Goal: Task Accomplishment & Management: Complete application form

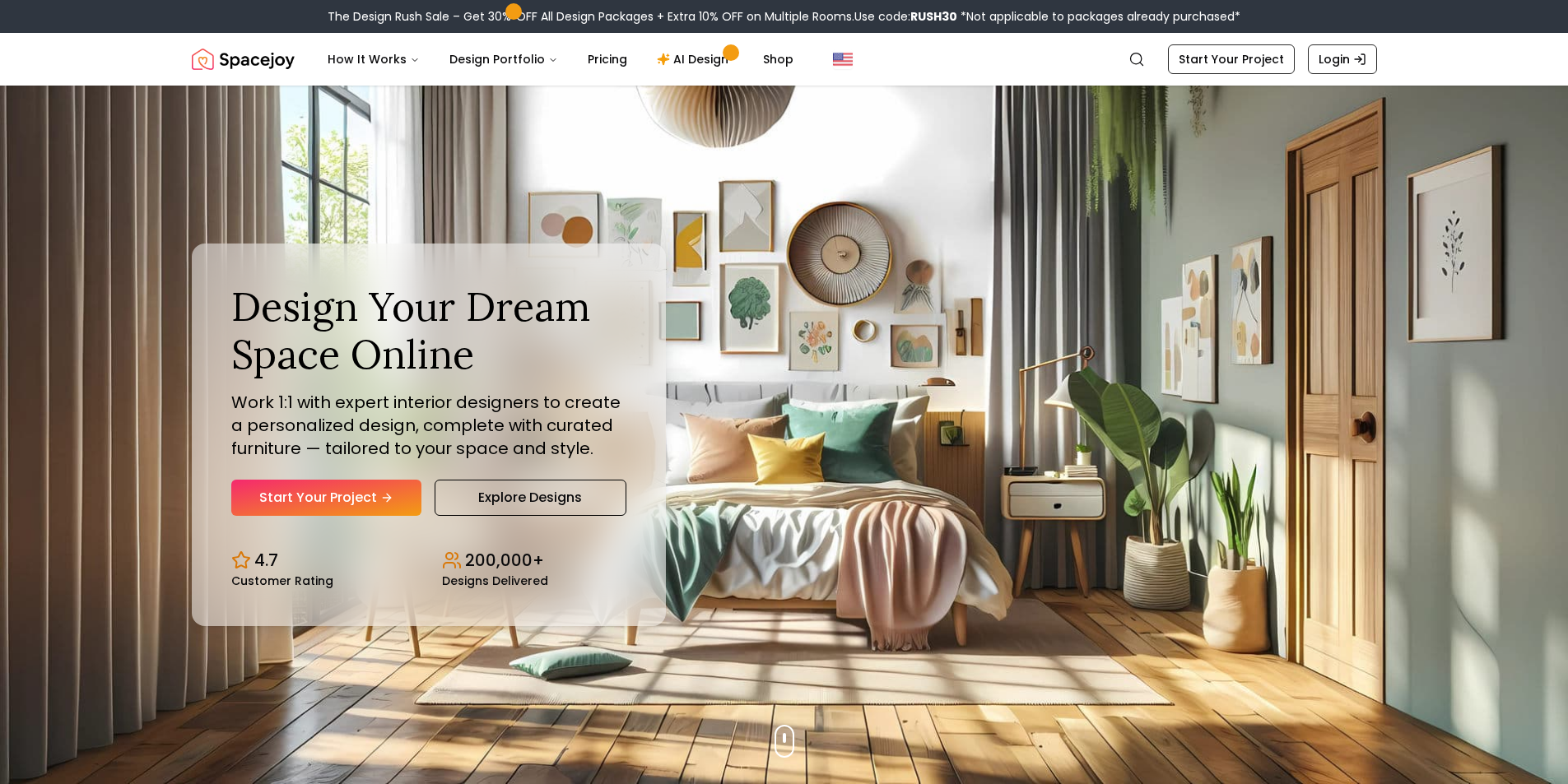
click at [341, 502] on link "Start Your Project" at bounding box center [326, 498] width 190 height 36
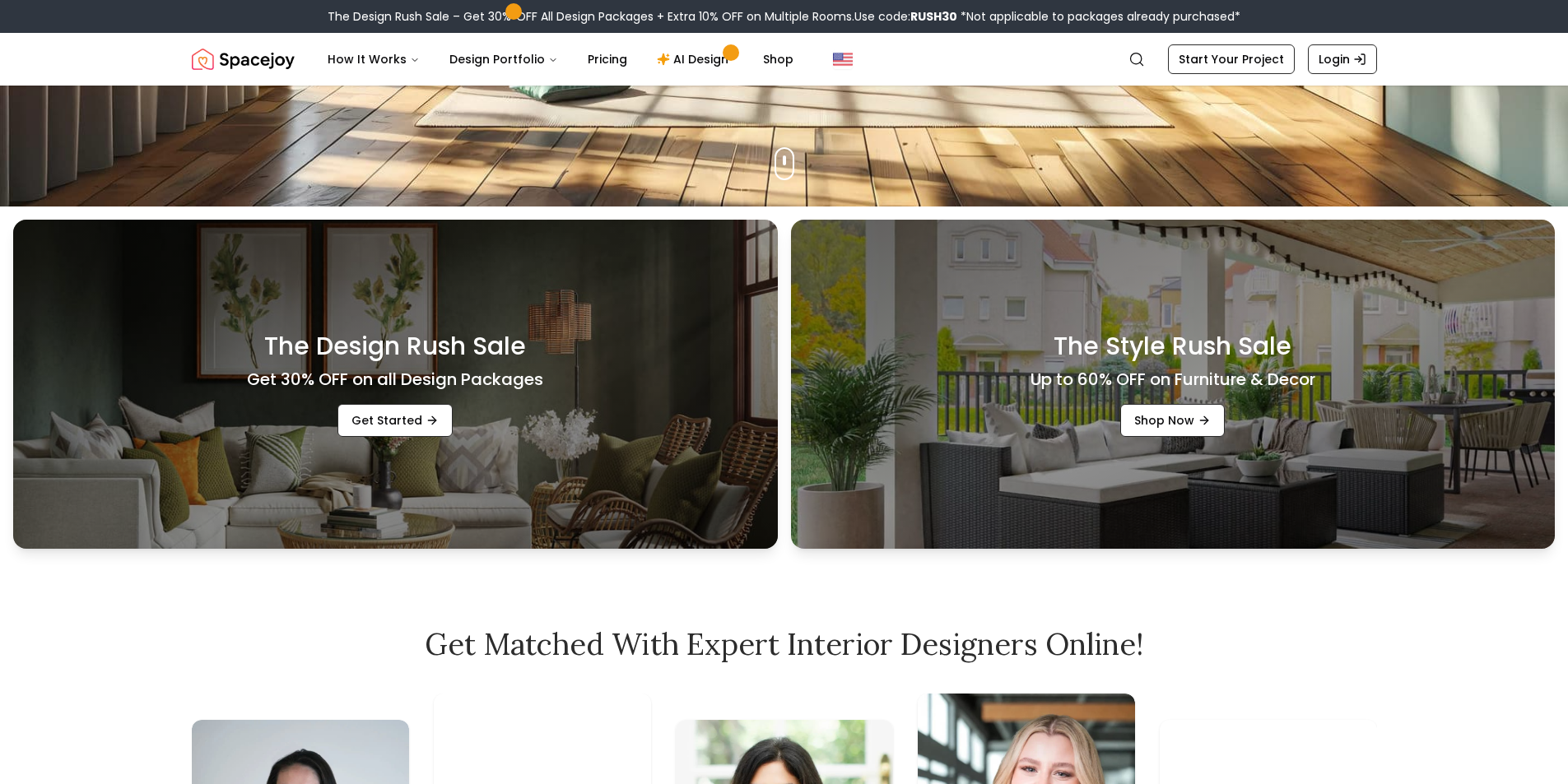
scroll to position [740, 0]
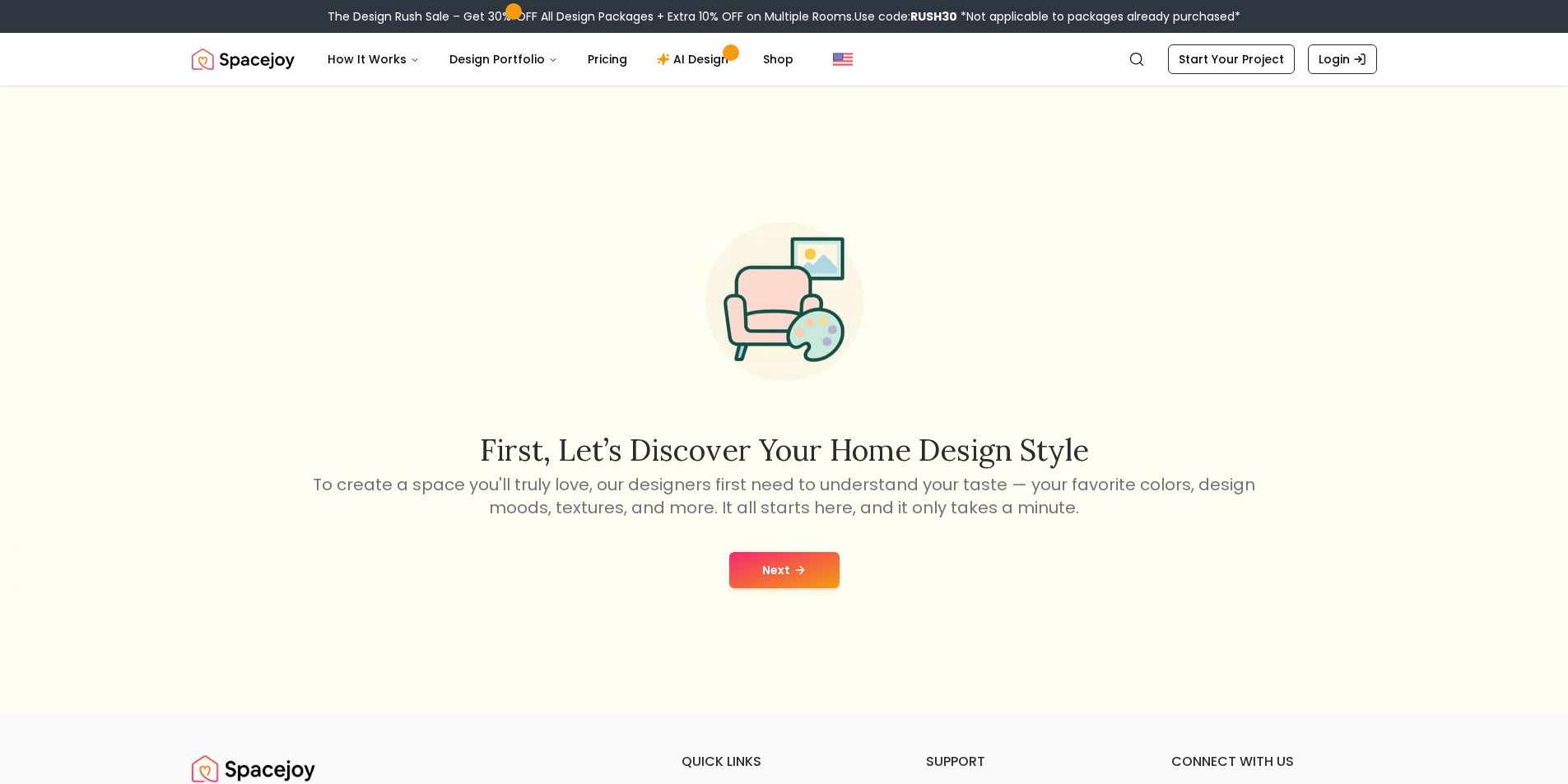
click at [781, 570] on button "Next" at bounding box center [784, 570] width 110 height 36
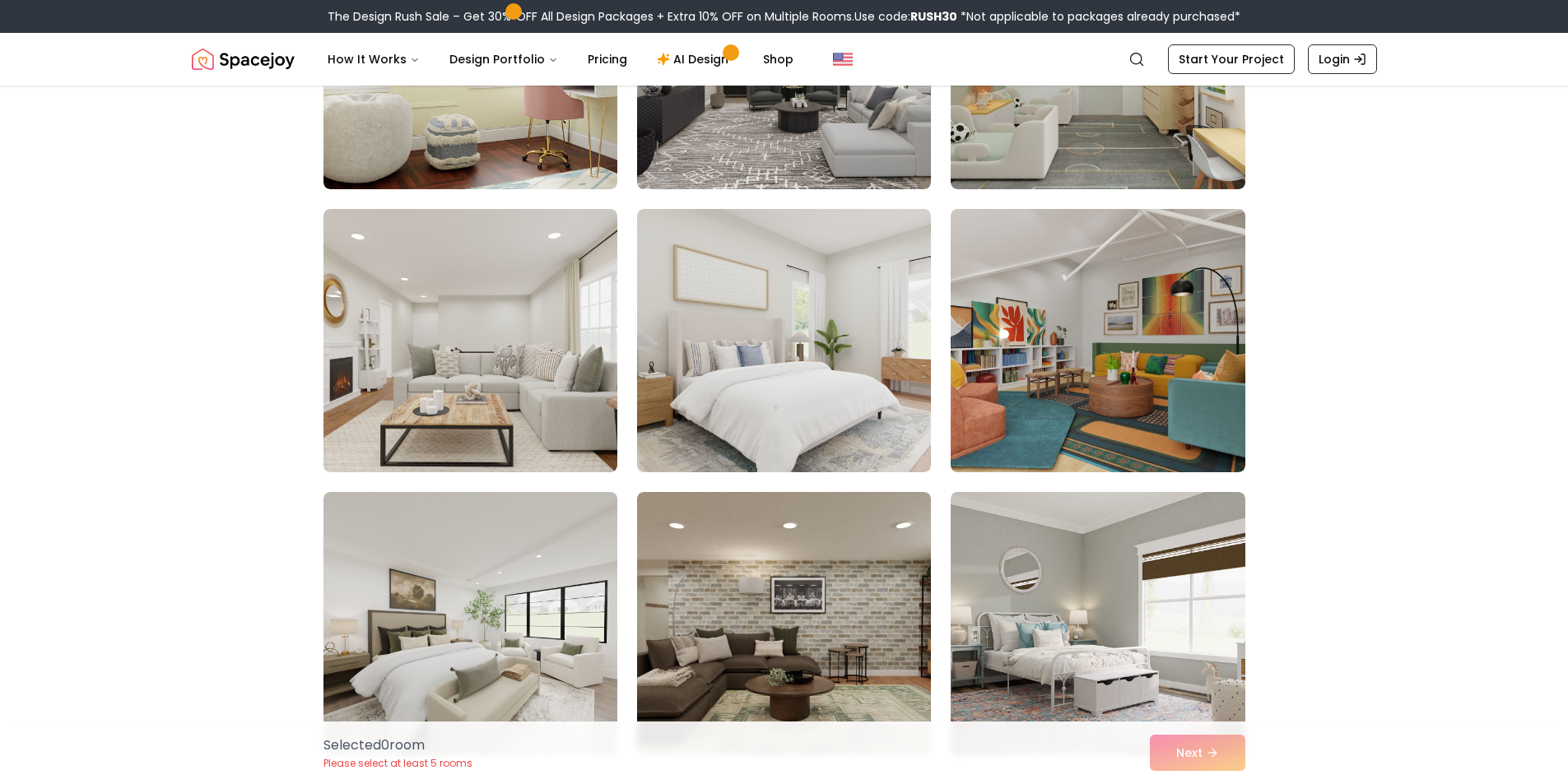
scroll to position [2304, 0]
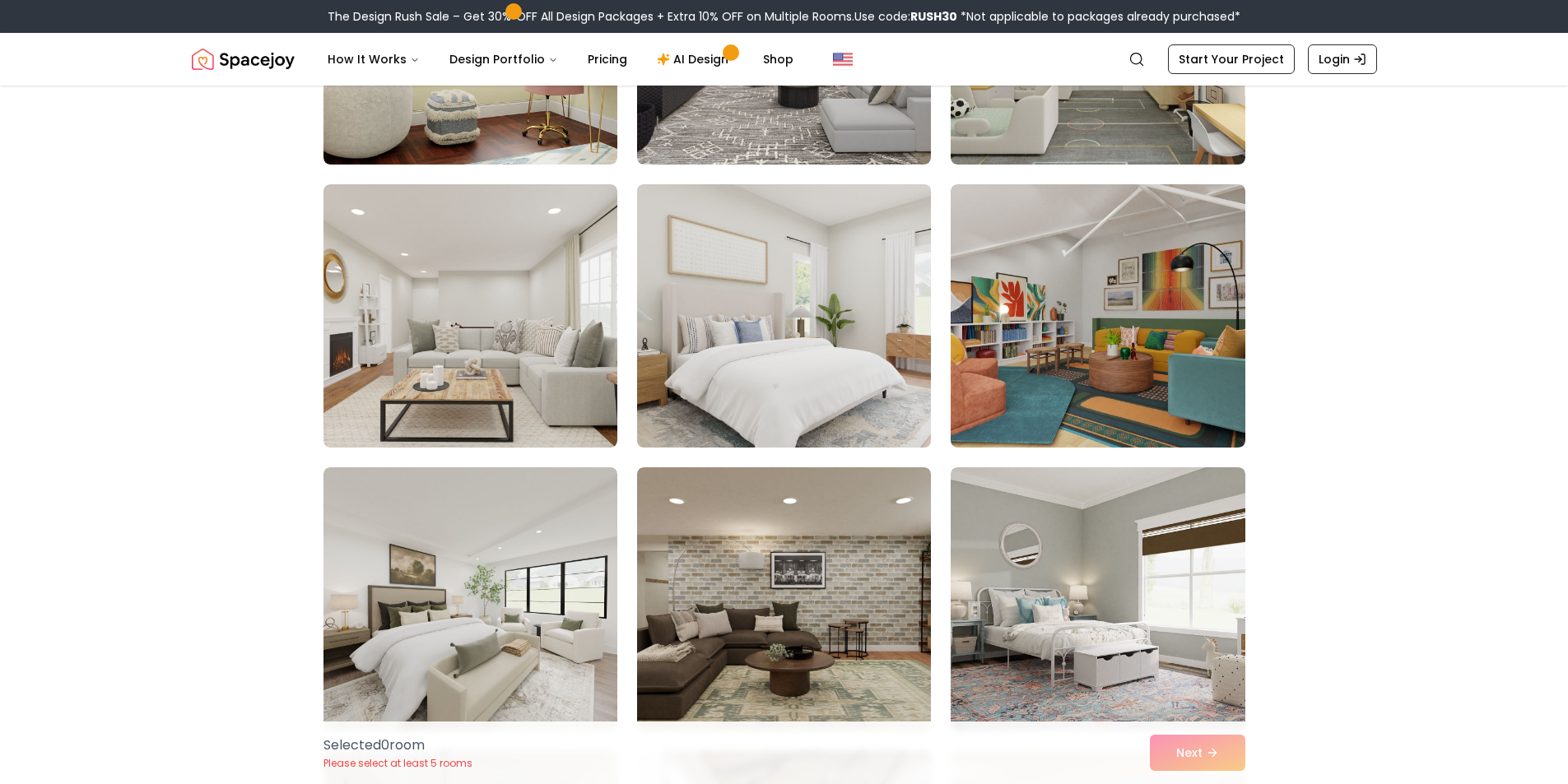
click at [781, 368] on img at bounding box center [784, 316] width 309 height 277
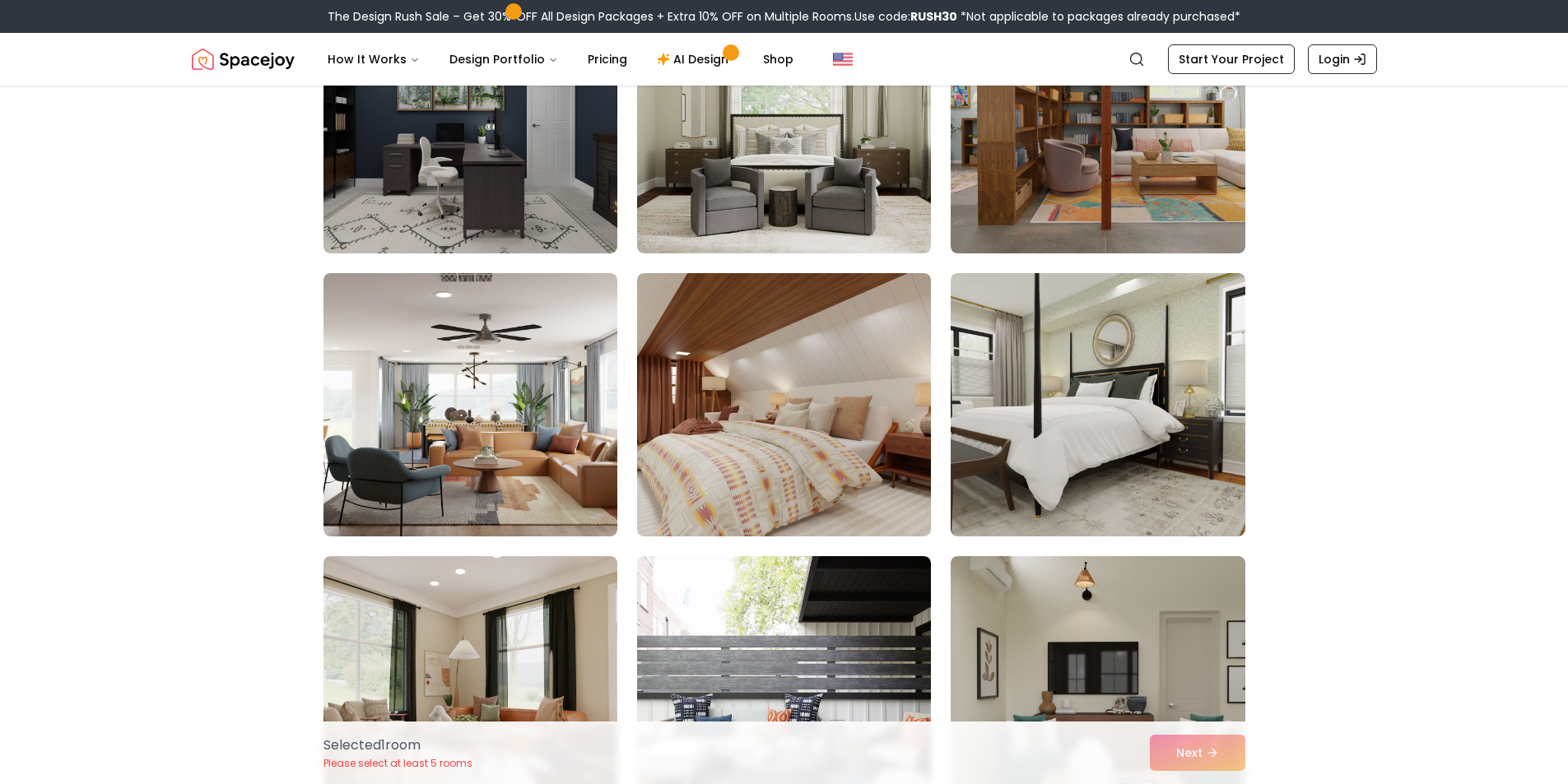
scroll to position [6500, 0]
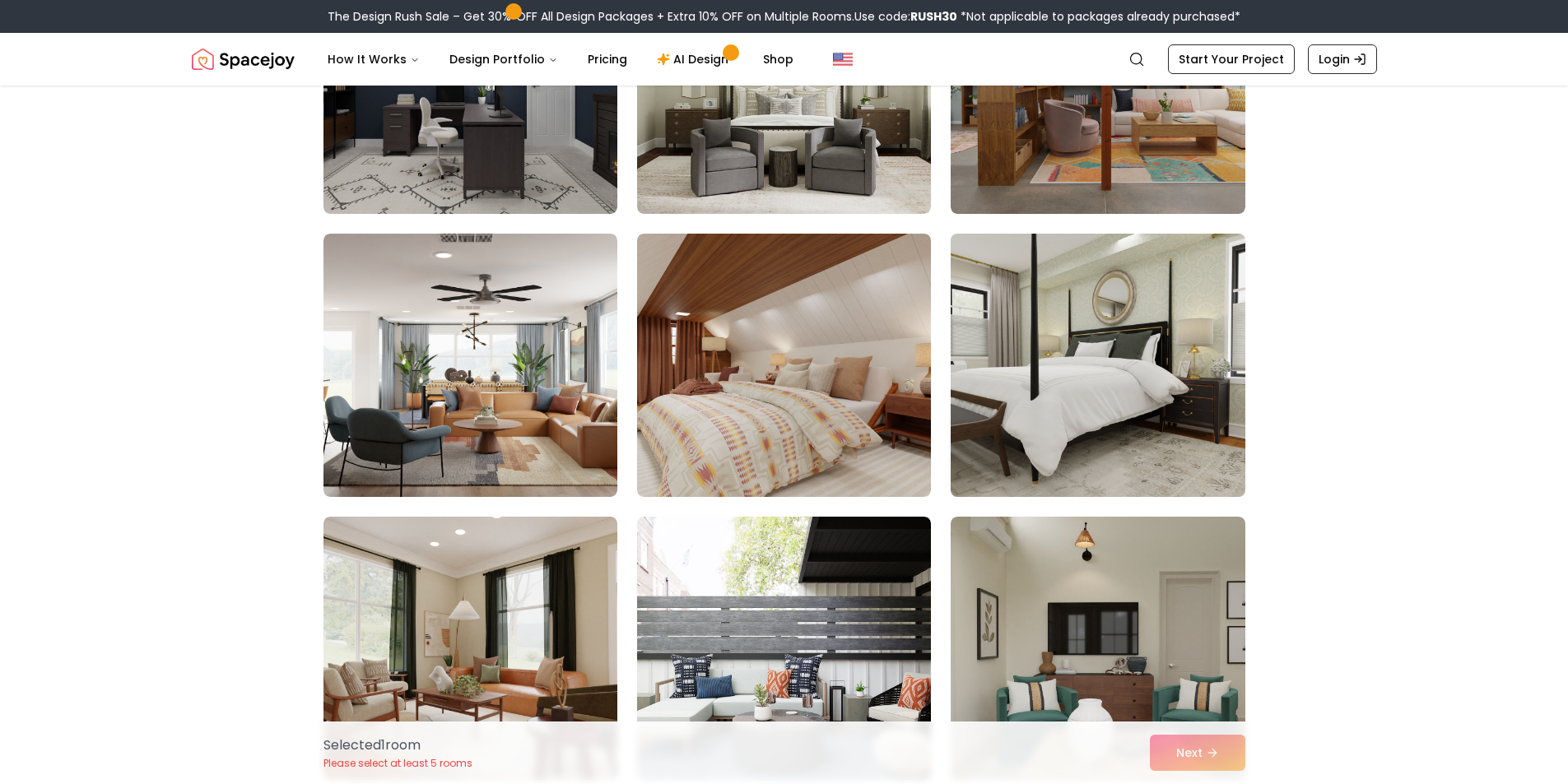
click at [1170, 442] on img at bounding box center [1098, 365] width 309 height 277
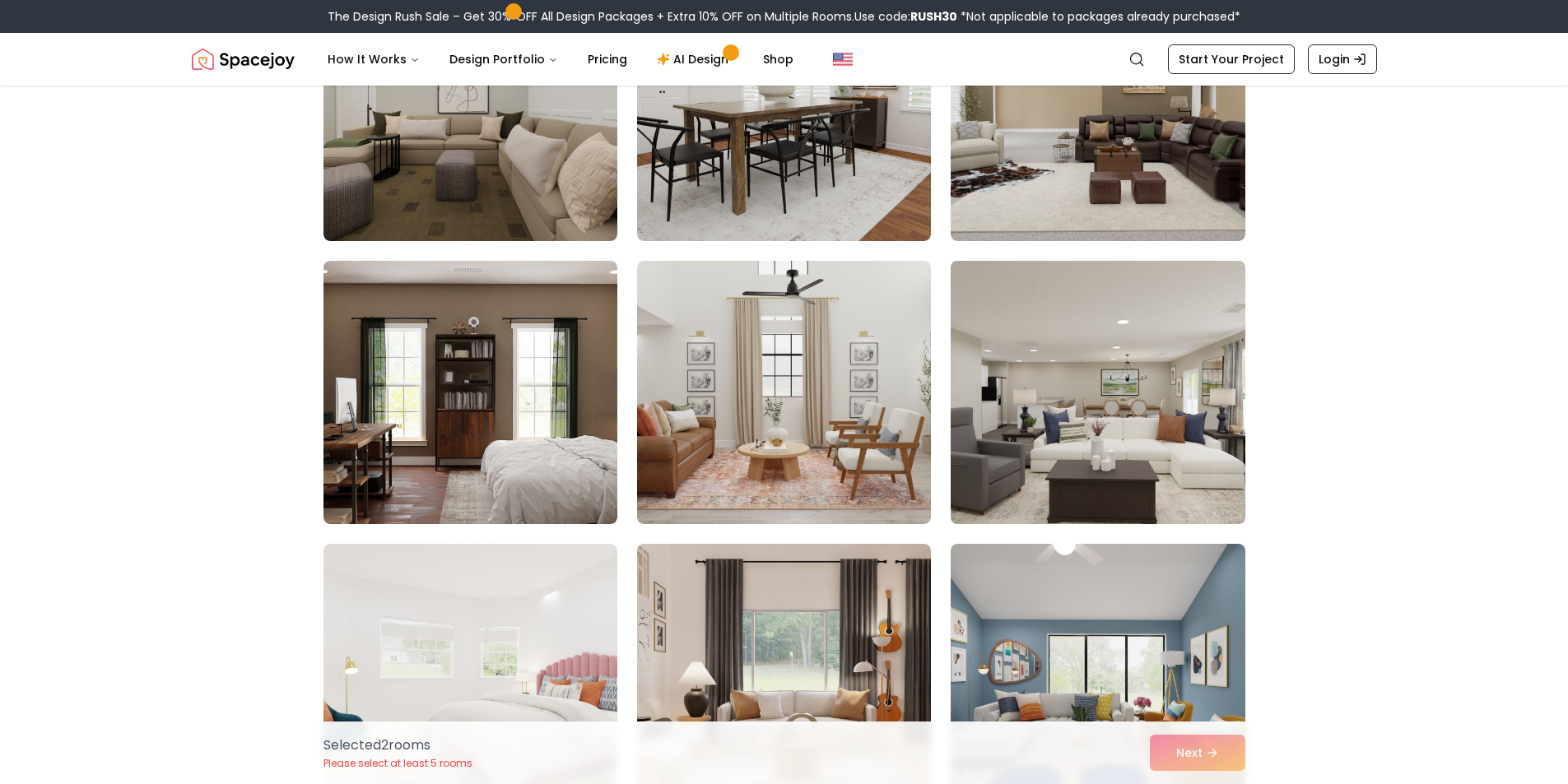
scroll to position [7324, 0]
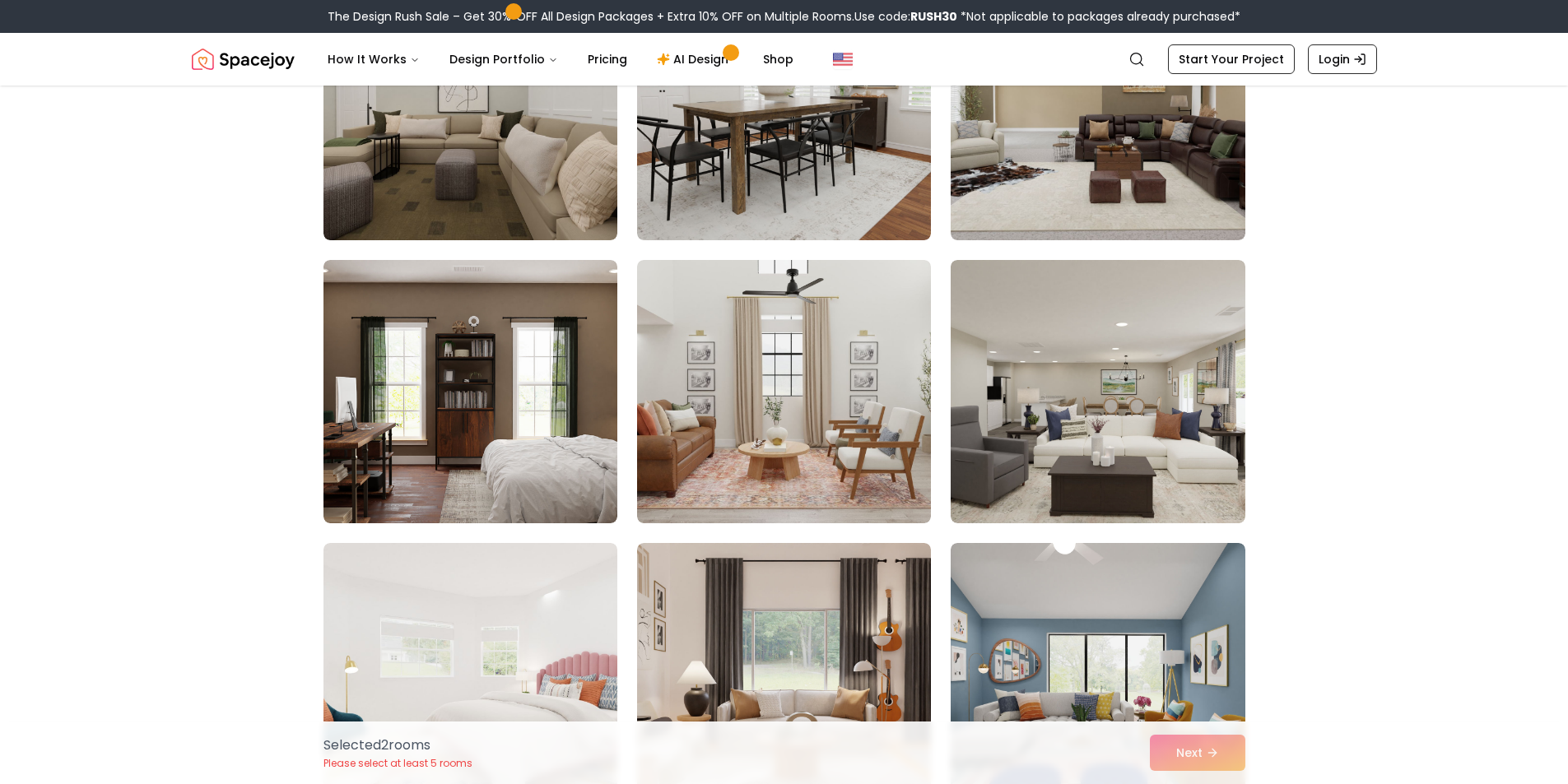
click at [1203, 756] on div "Selected 2 room s Please select at least 5 rooms Next" at bounding box center [784, 752] width 949 height 62
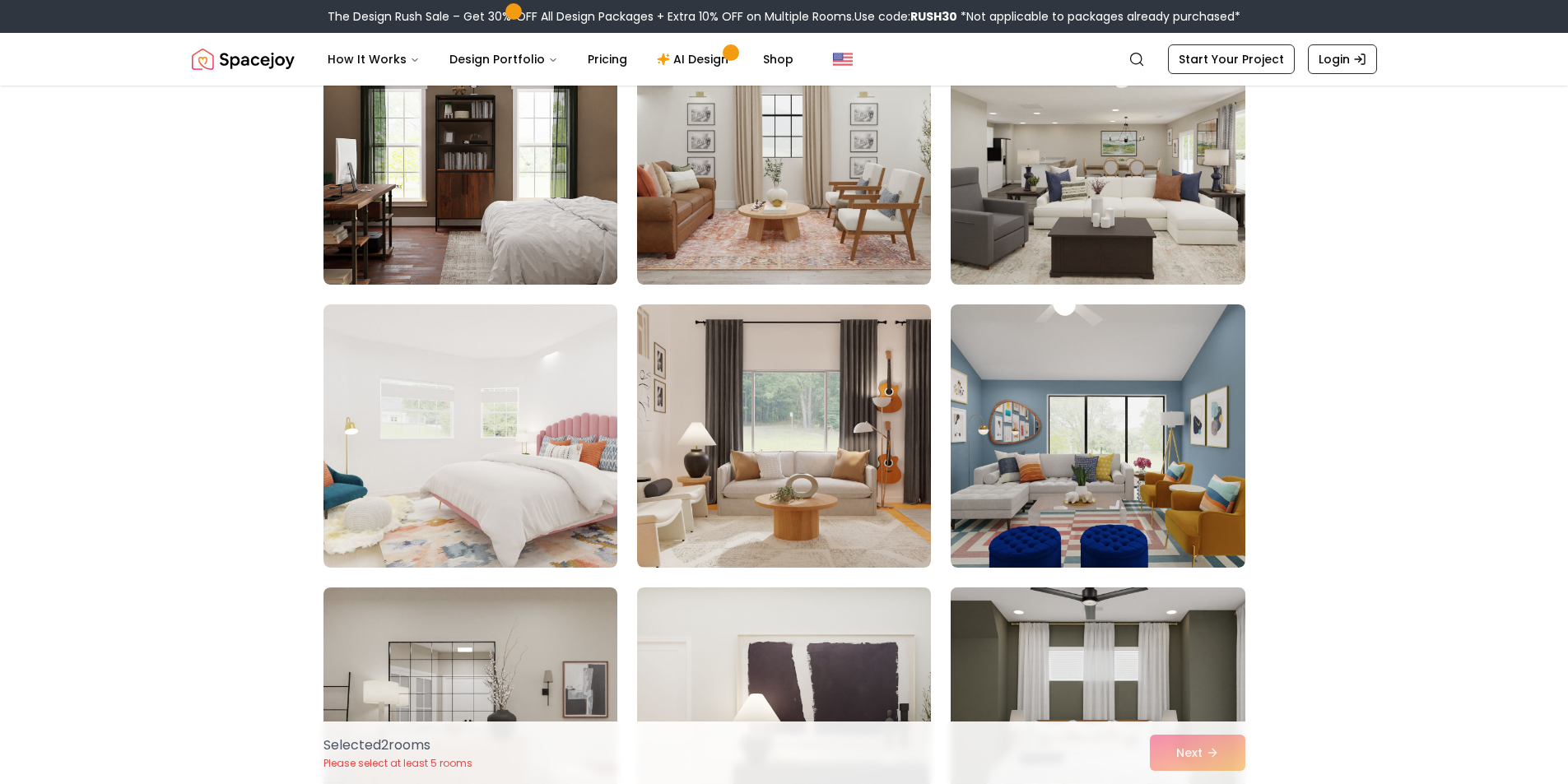
scroll to position [7653, 0]
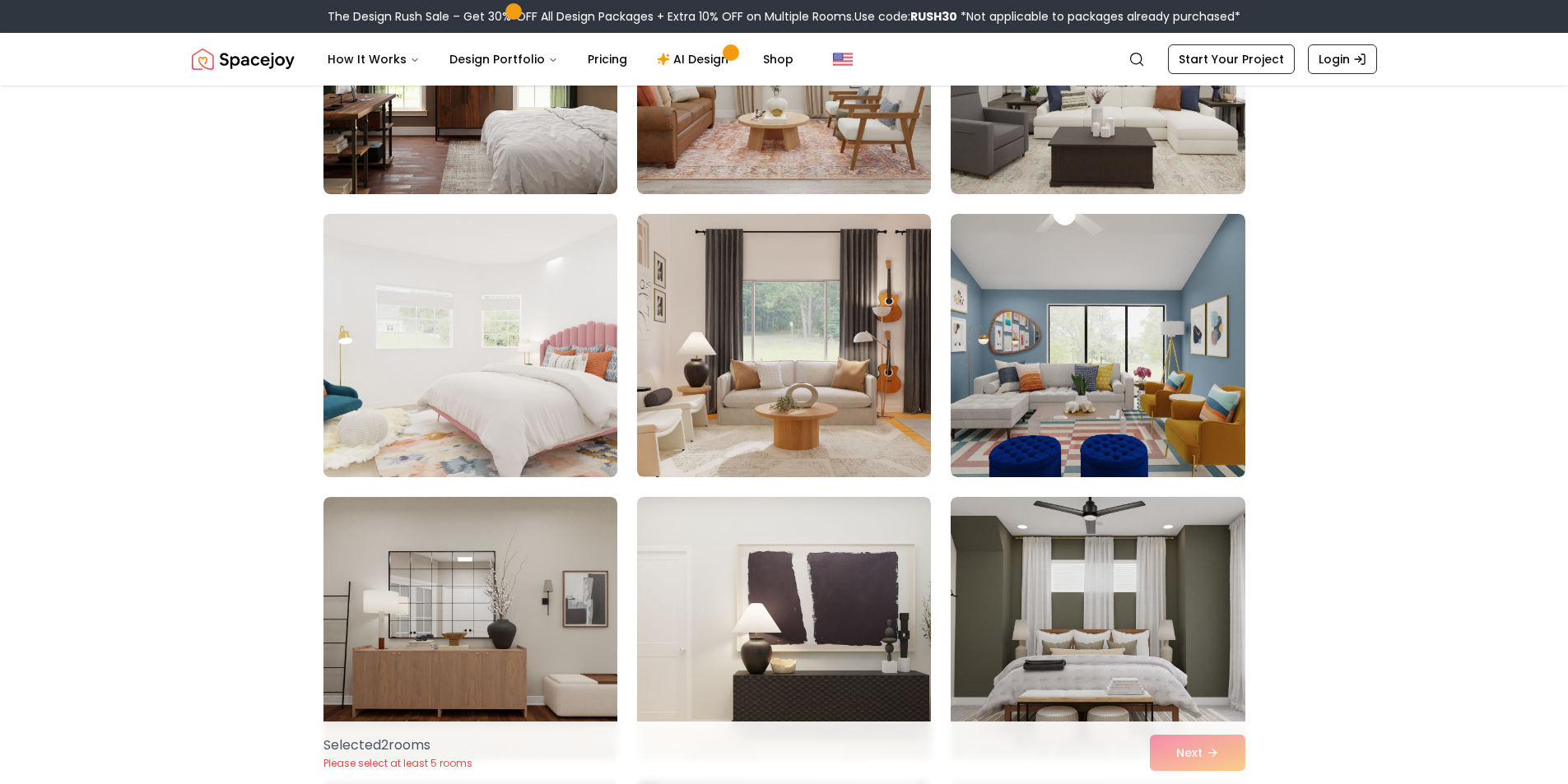
click at [548, 405] on img at bounding box center [470, 345] width 309 height 277
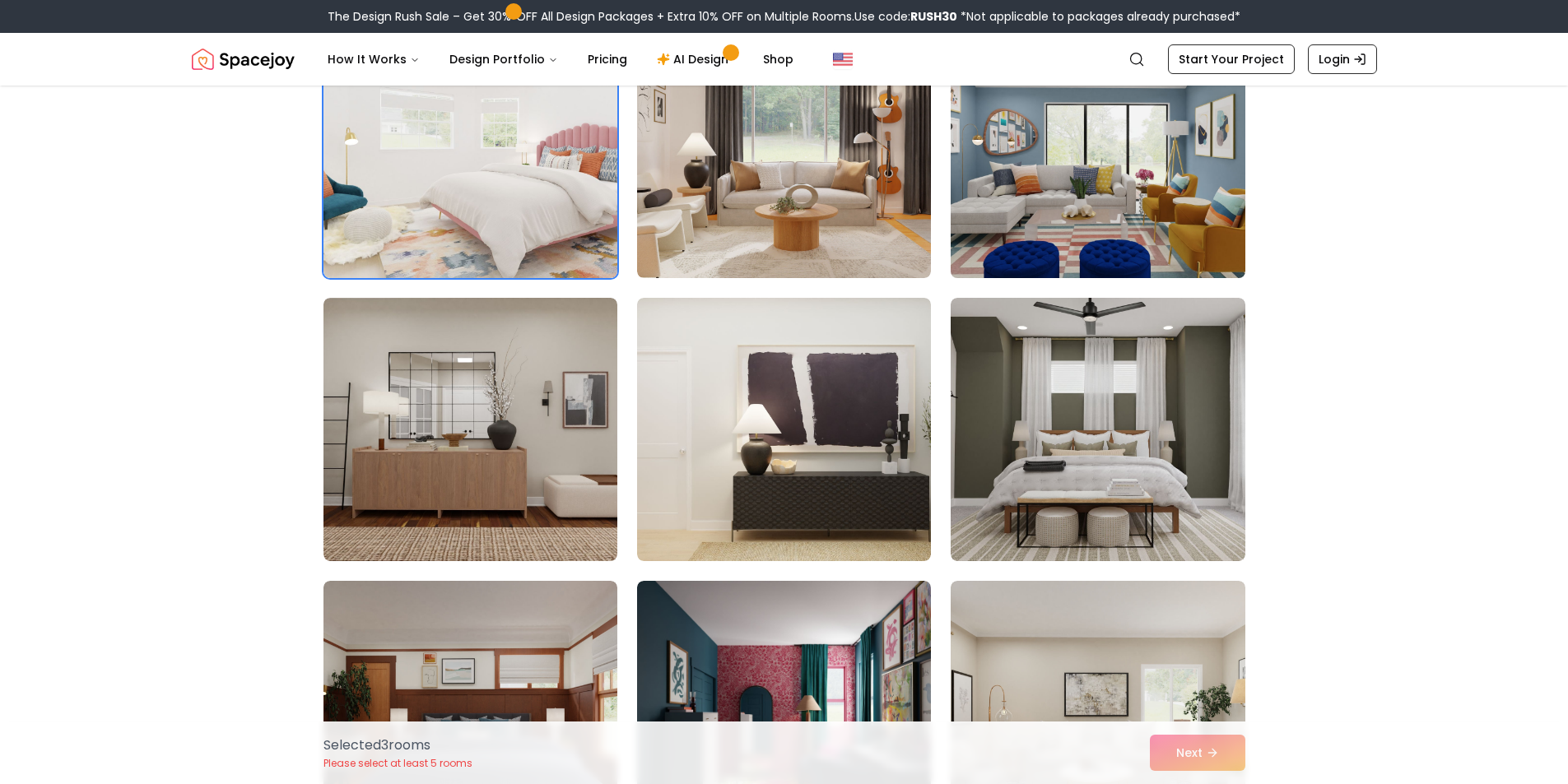
scroll to position [7899, 0]
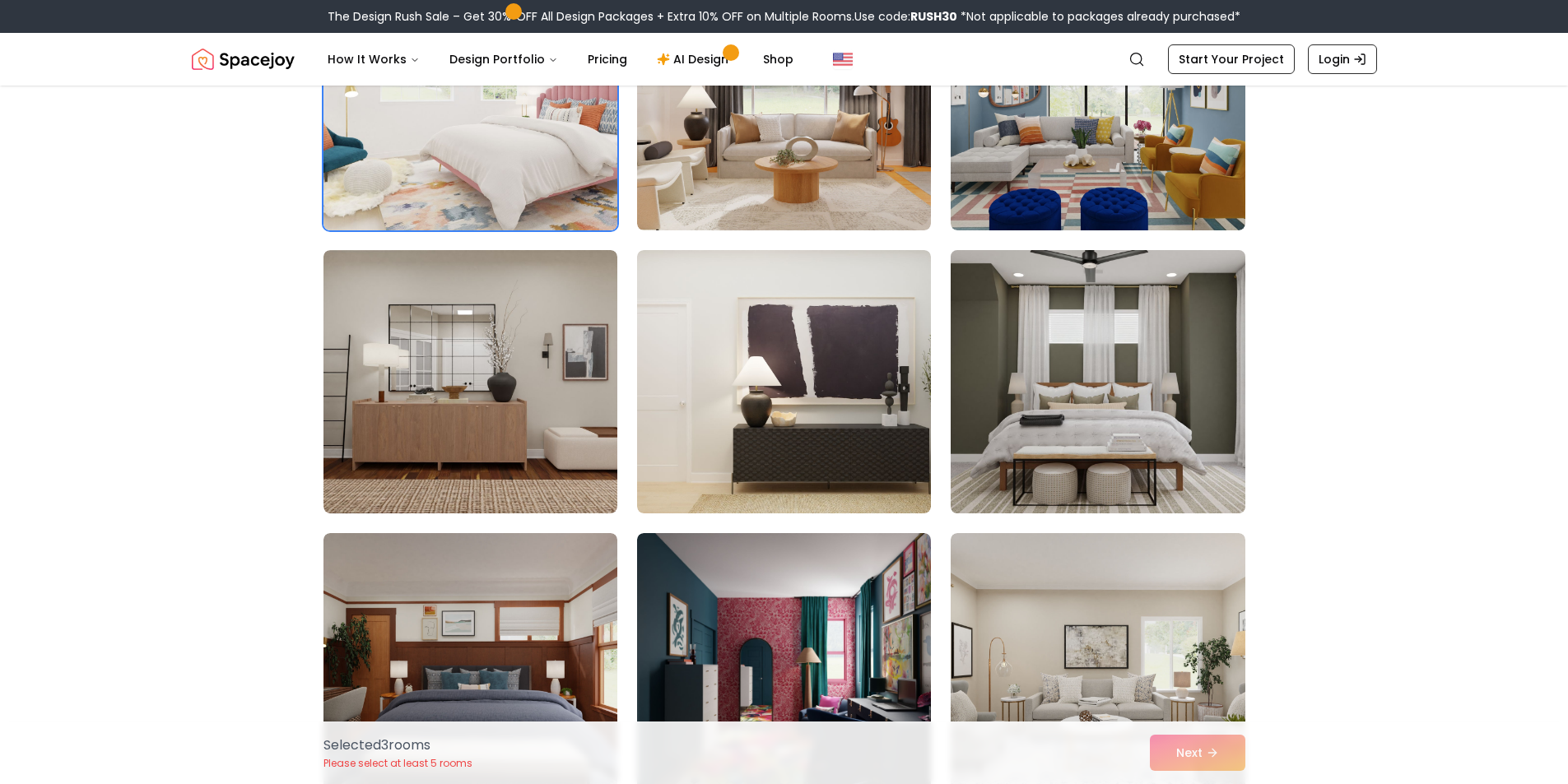
click at [1097, 428] on img at bounding box center [1098, 381] width 309 height 277
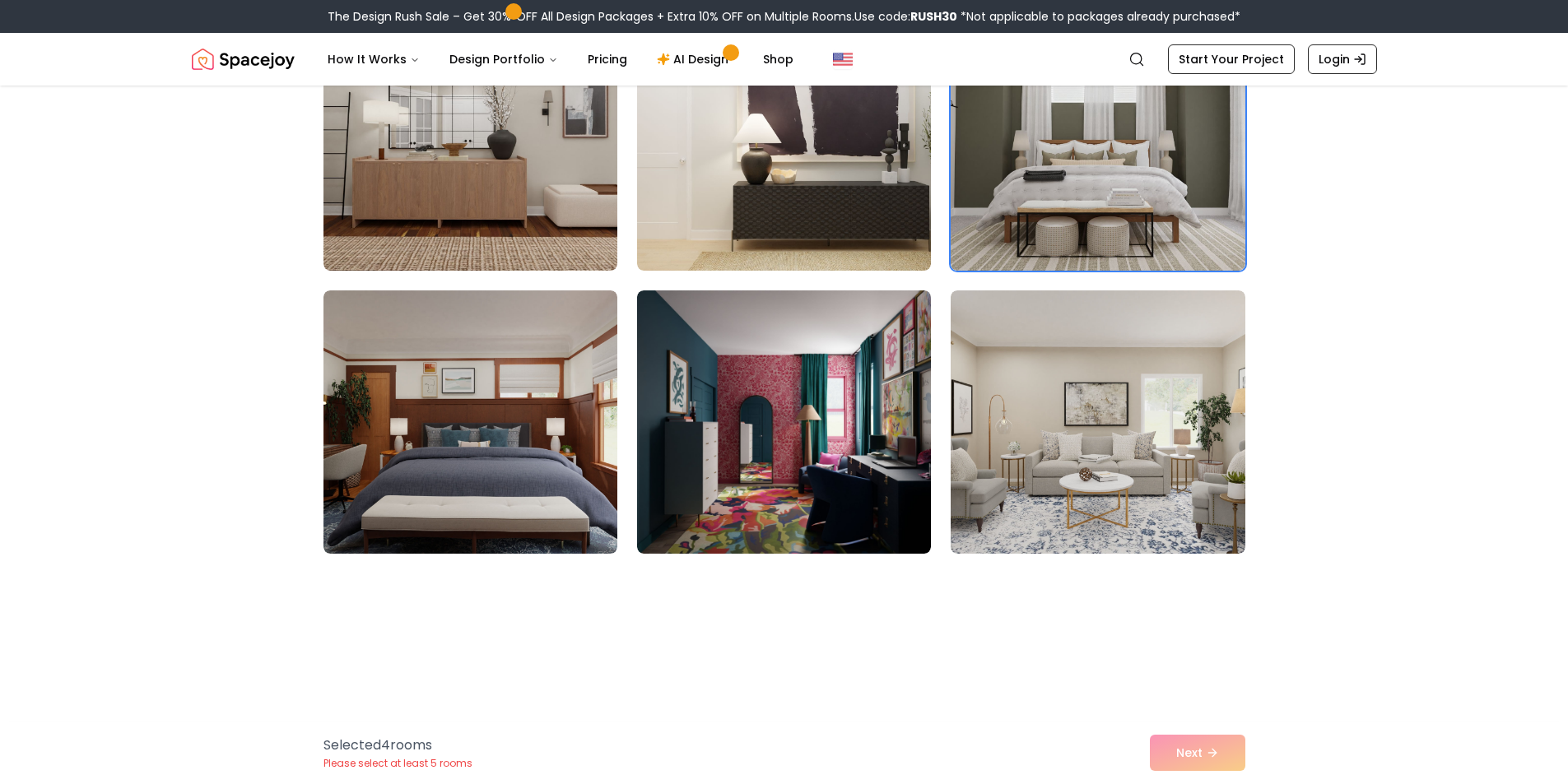
scroll to position [8228, 0]
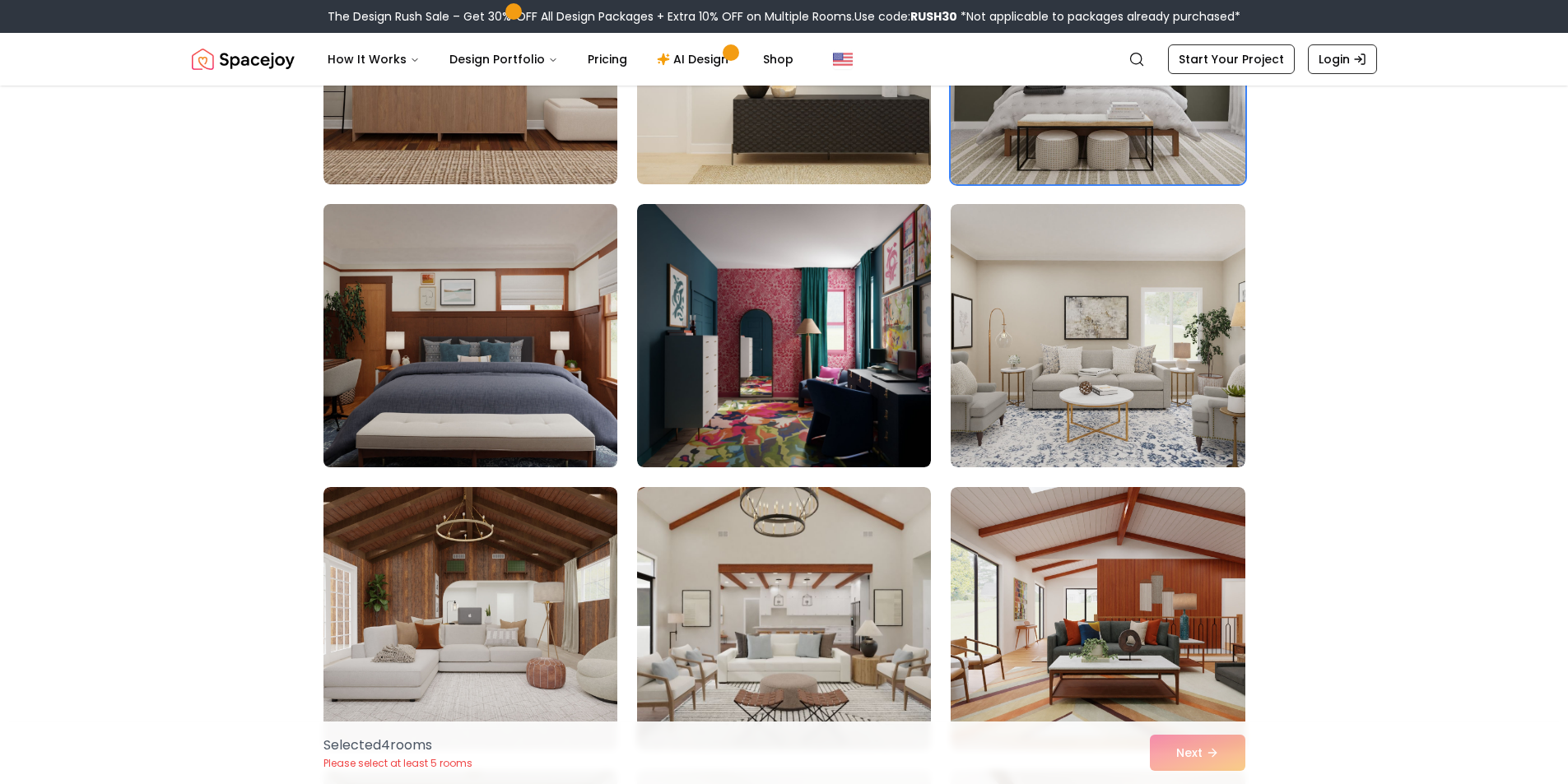
click at [418, 403] on img at bounding box center [470, 336] width 309 height 277
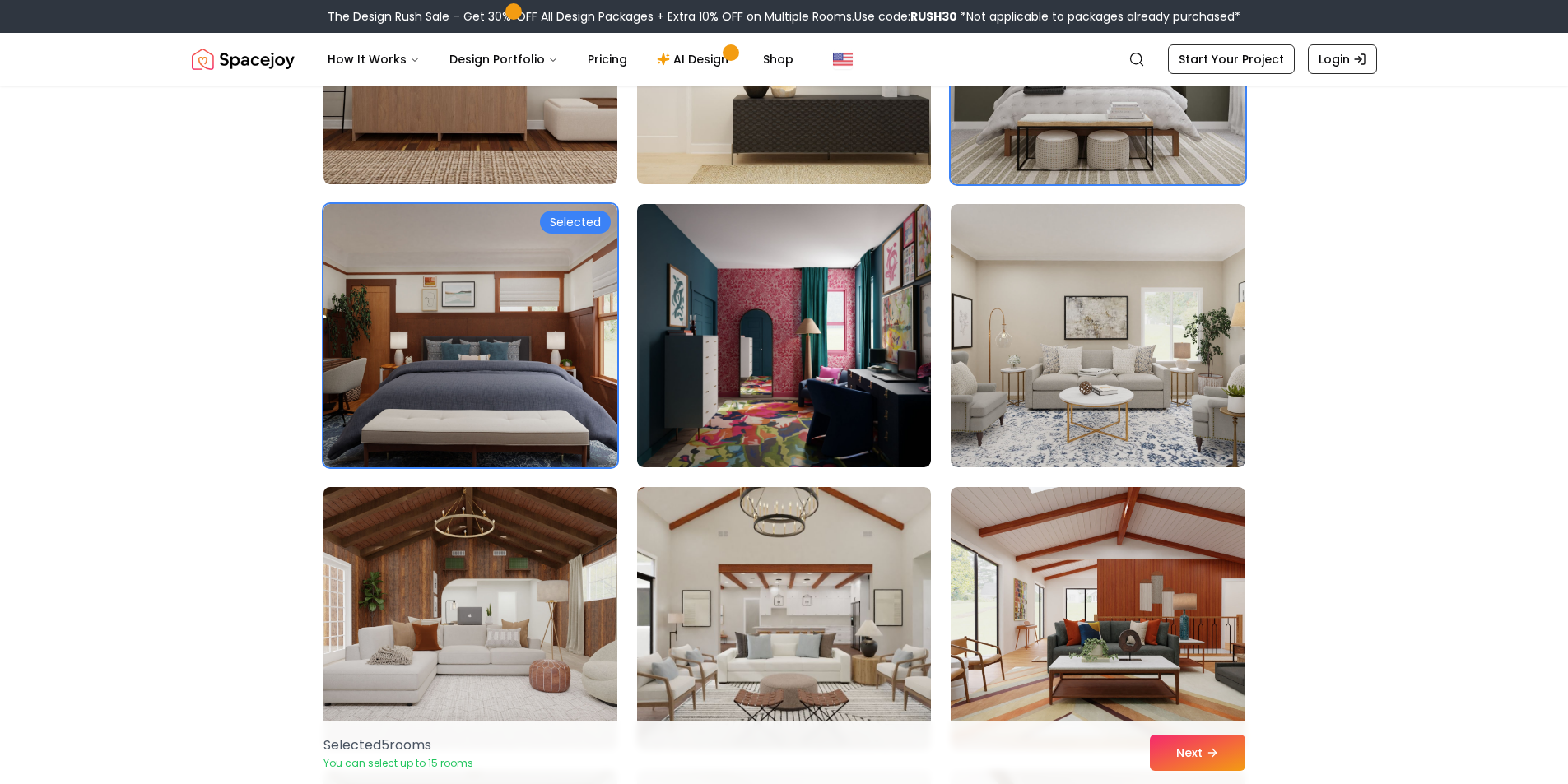
click at [534, 569] on img at bounding box center [470, 618] width 309 height 277
click at [524, 612] on img at bounding box center [470, 618] width 309 height 277
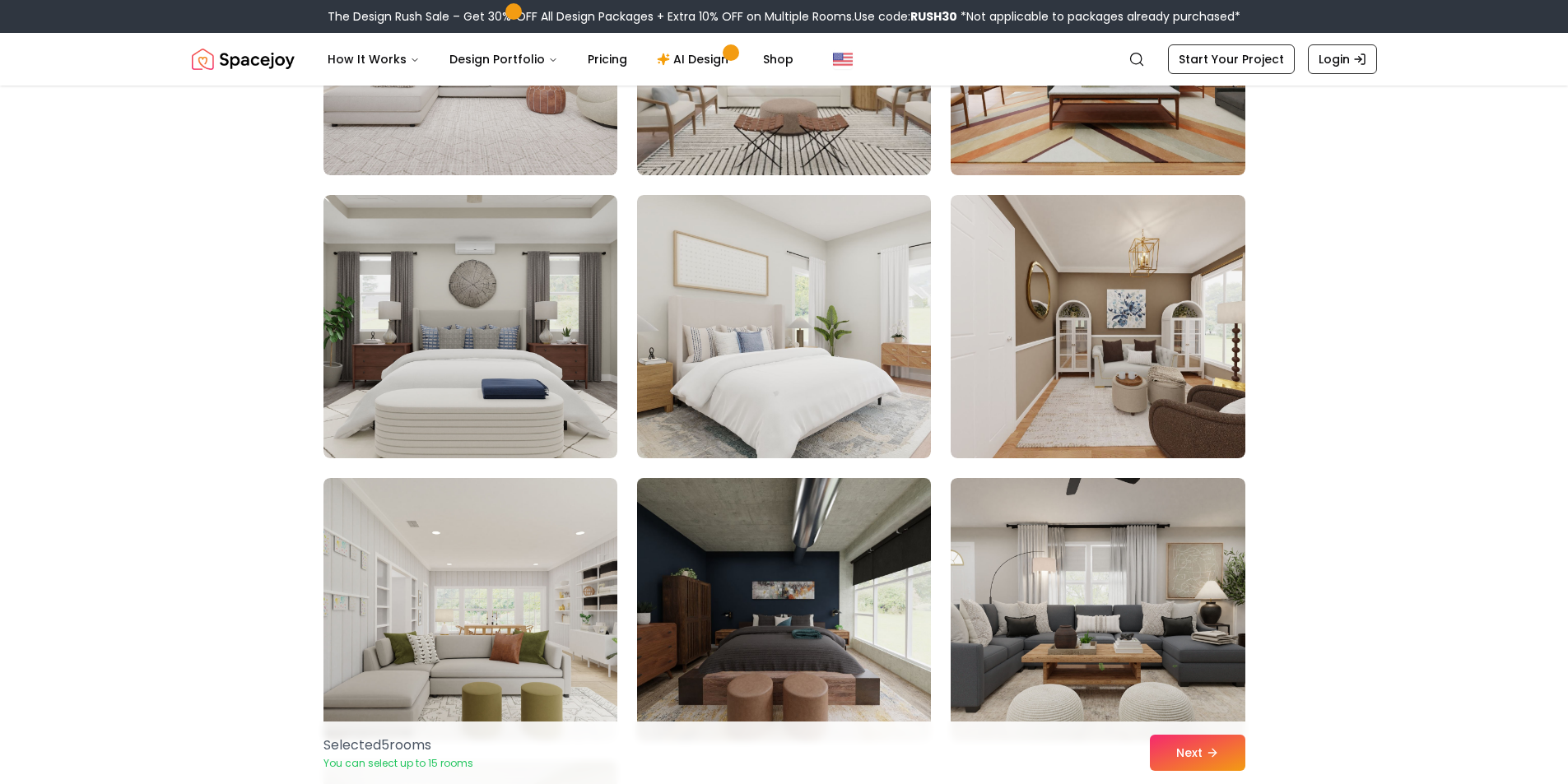
scroll to position [8804, 0]
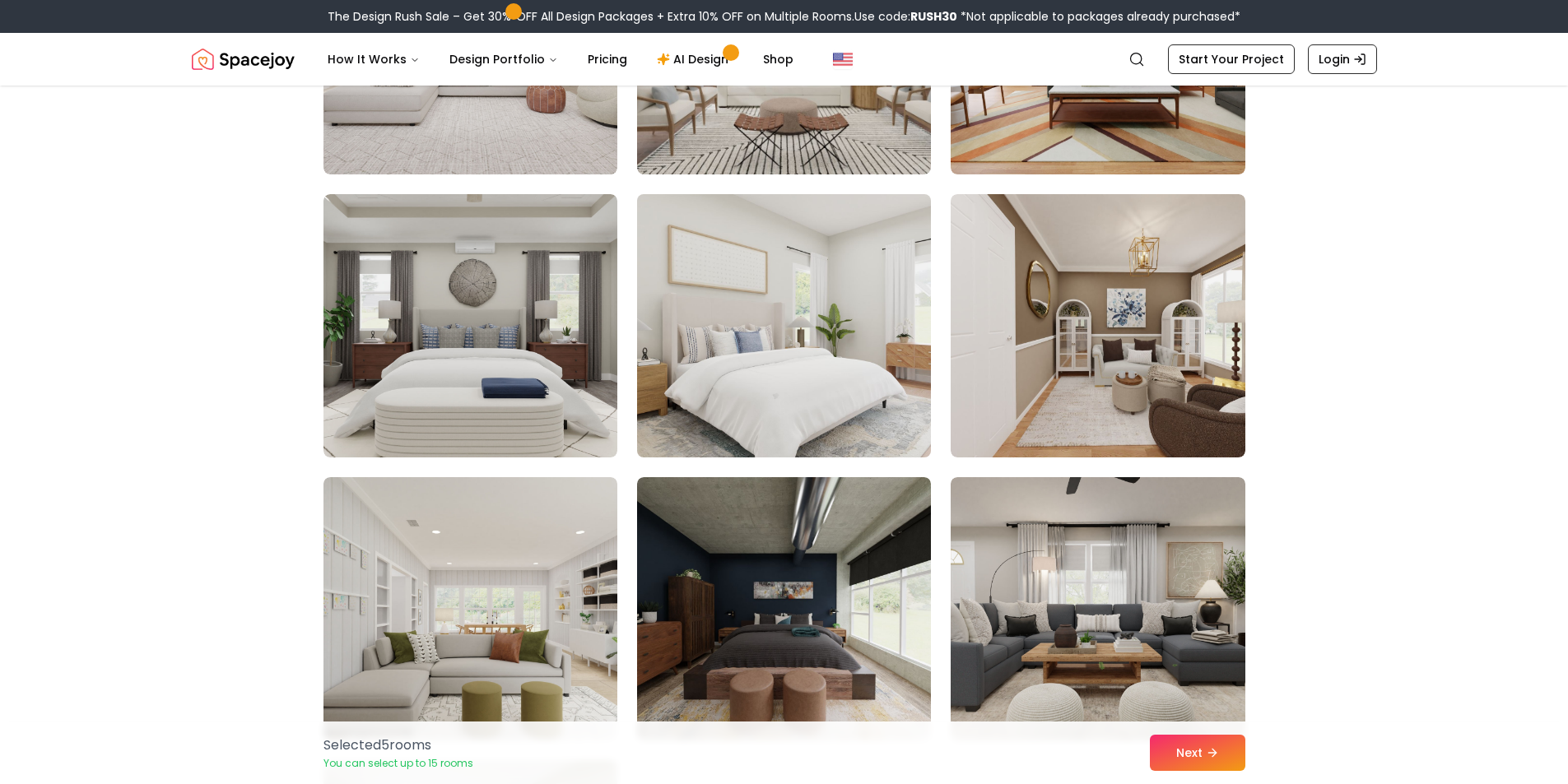
drag, startPoint x: 542, startPoint y: 407, endPoint x: 644, endPoint y: 392, distance: 103.1
click at [541, 407] on img at bounding box center [470, 325] width 294 height 263
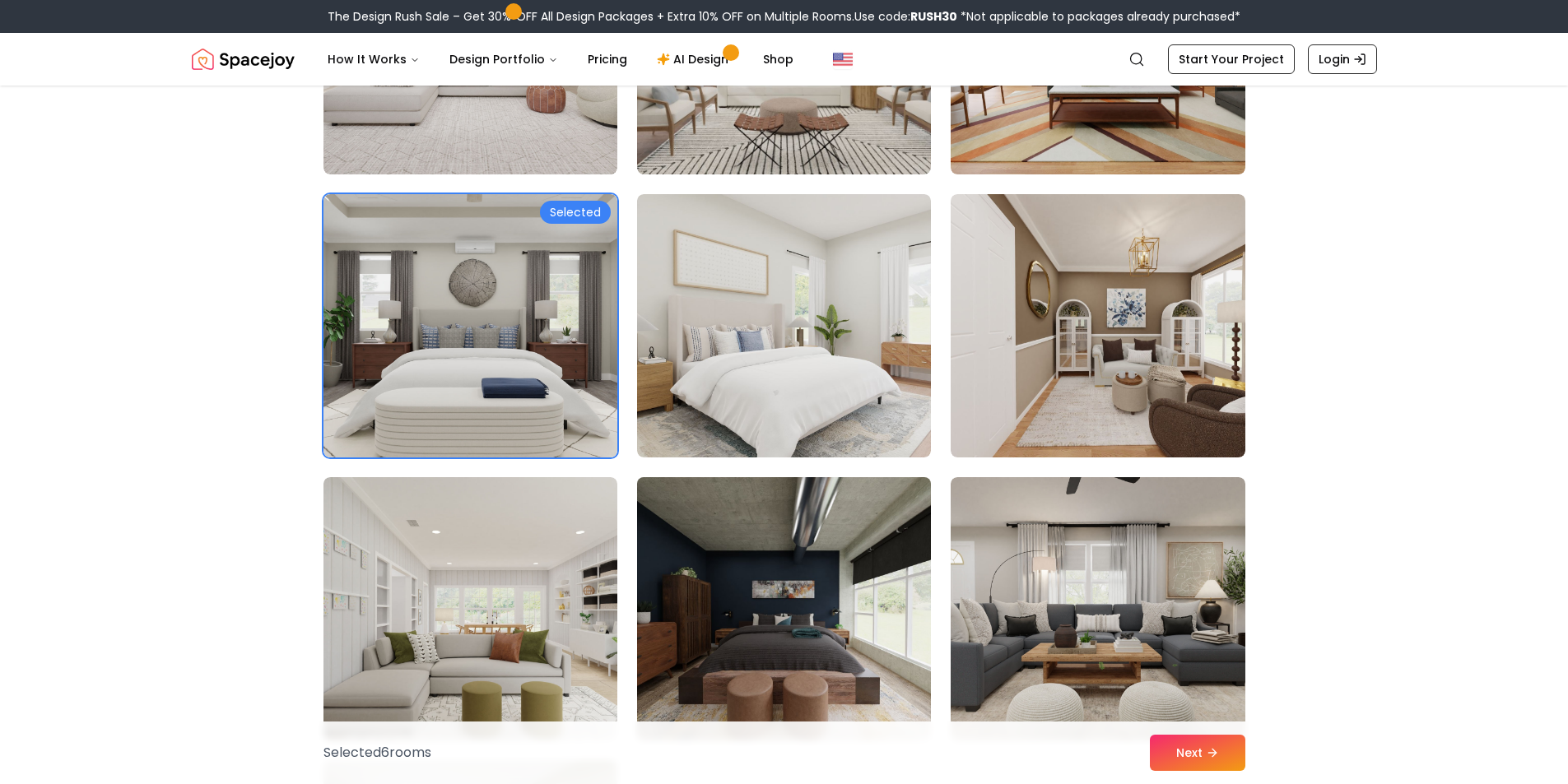
click at [798, 593] on img at bounding box center [784, 609] width 309 height 277
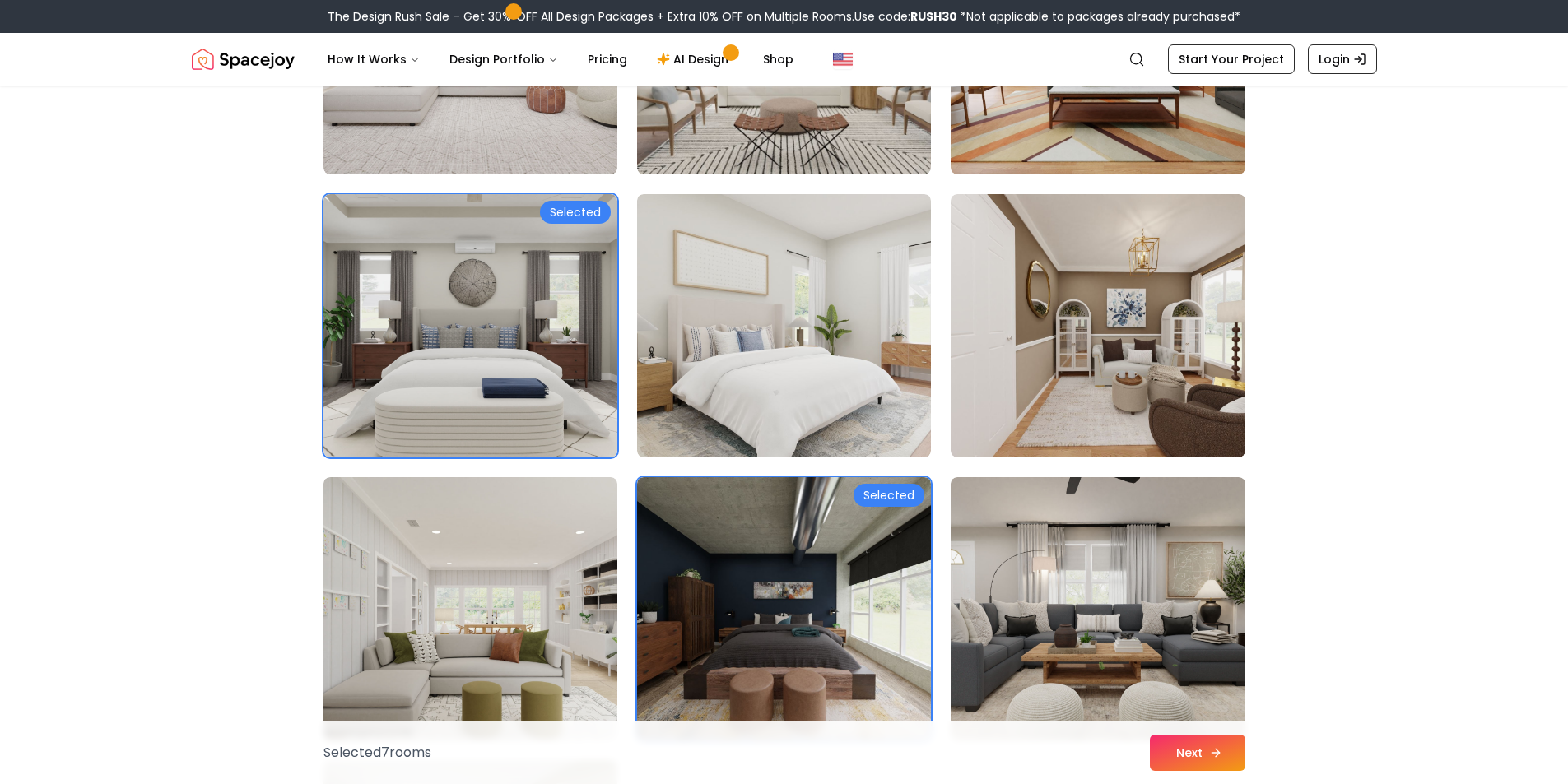
click at [1200, 761] on button "Next" at bounding box center [1198, 752] width 95 height 36
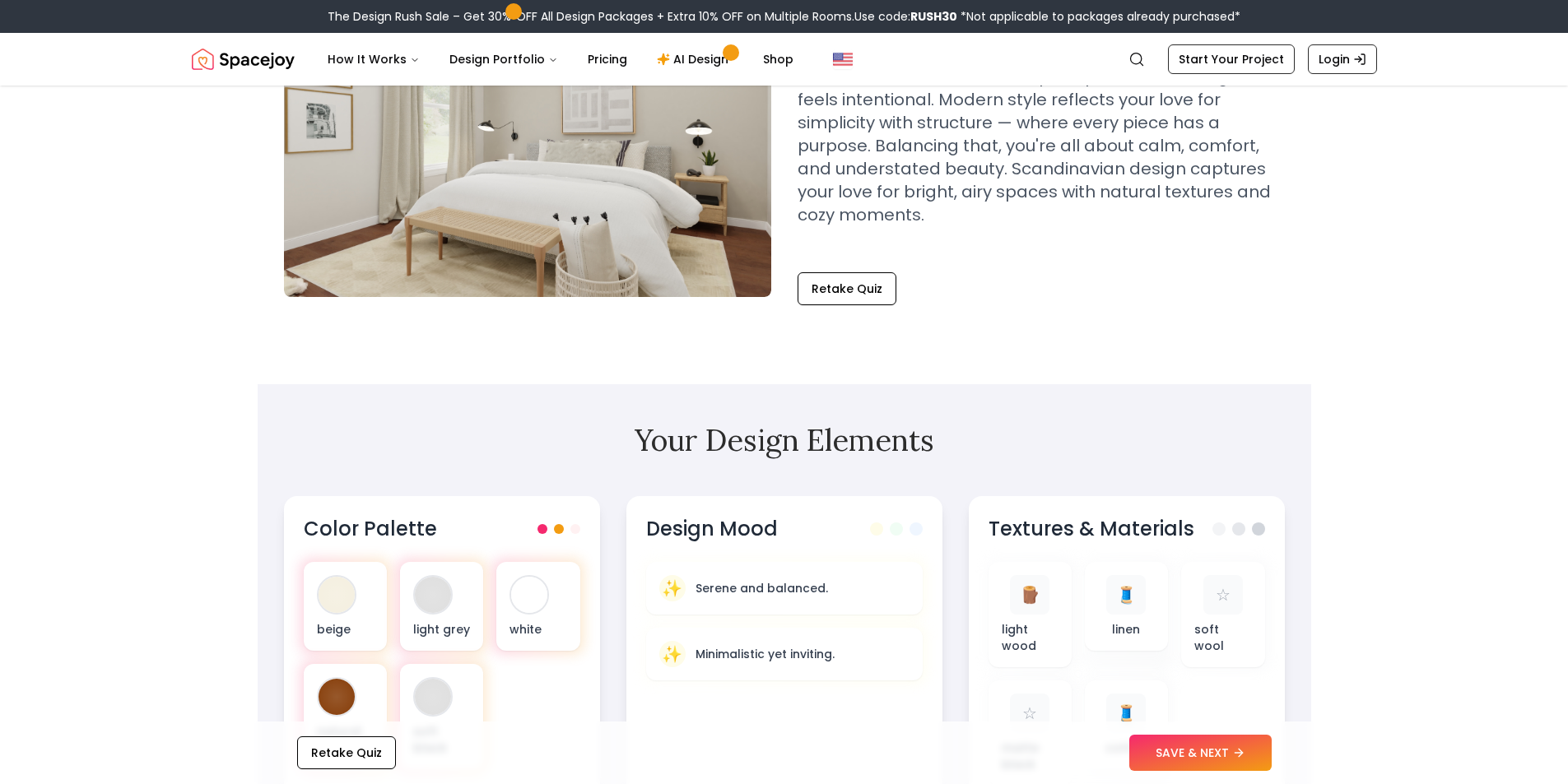
scroll to position [165, 0]
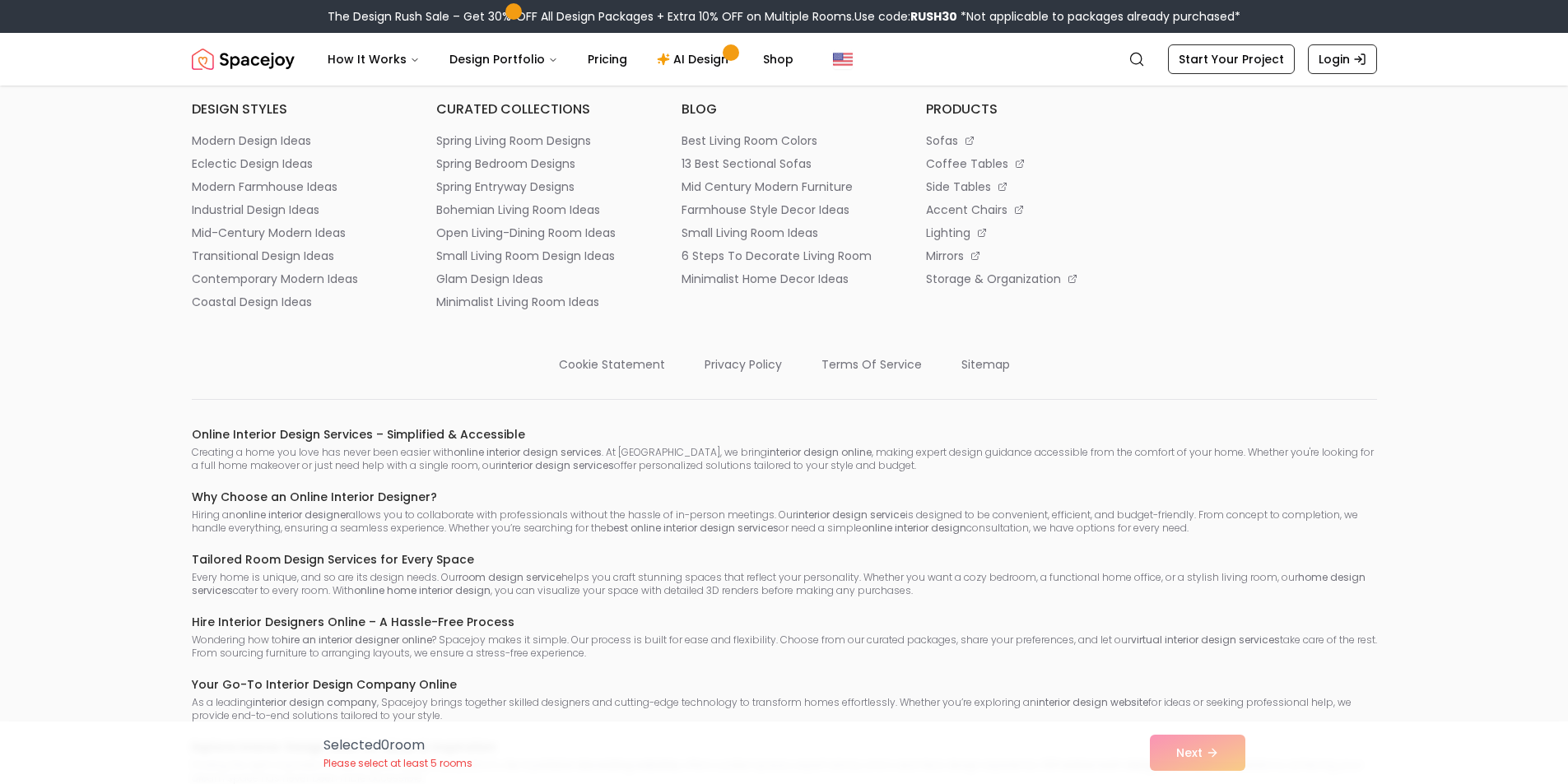
scroll to position [1108, 0]
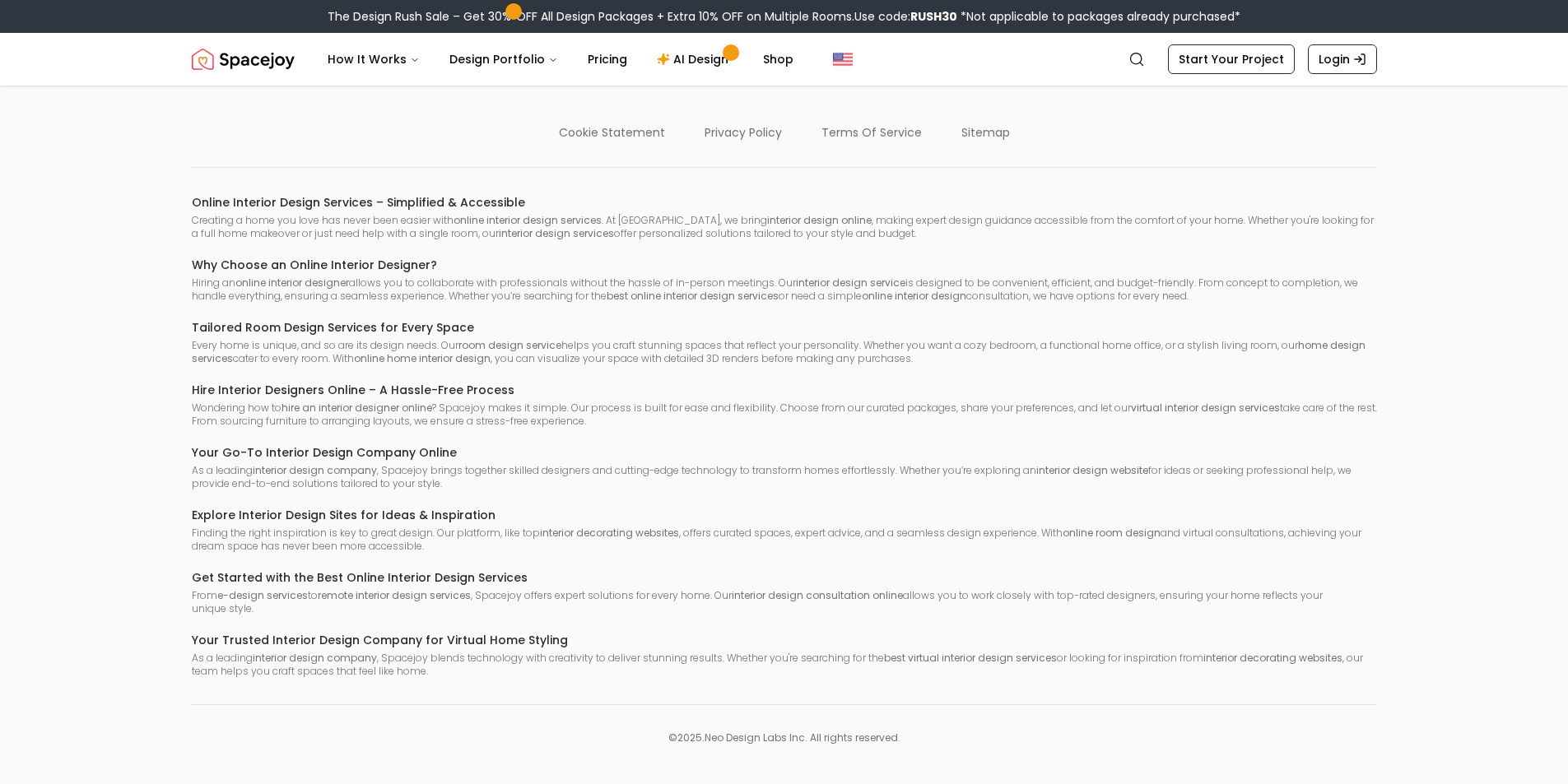
drag, startPoint x: 635, startPoint y: 141, endPoint x: 612, endPoint y: 147, distance: 23.8
